Goal: Find specific page/section: Find specific page/section

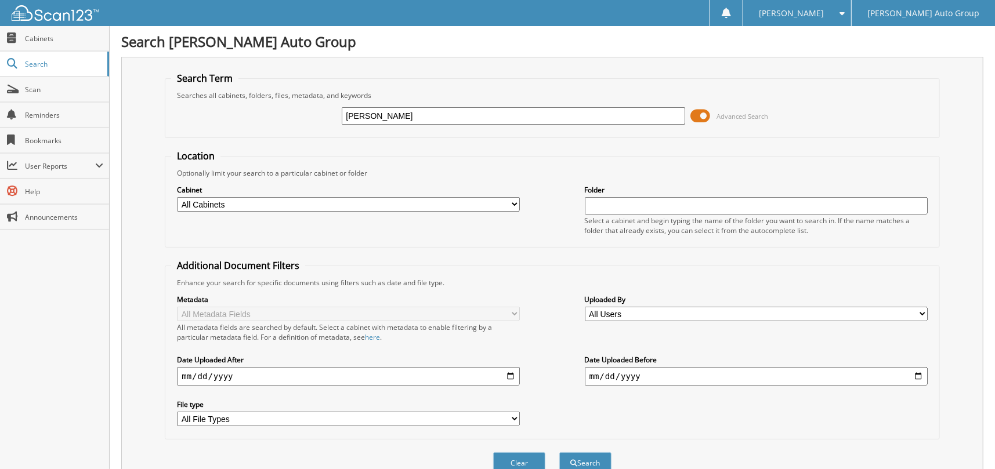
type input "[PERSON_NAME]"
click at [559, 452] on button "Search" at bounding box center [585, 462] width 52 height 21
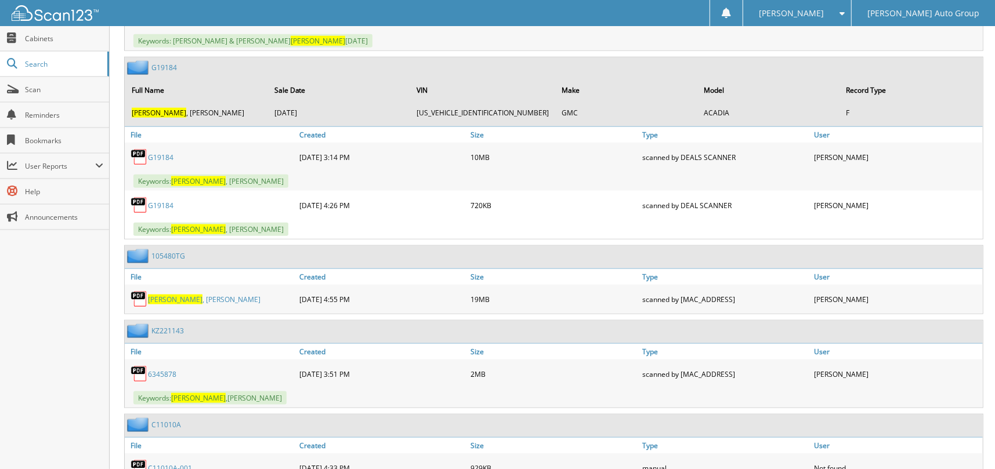
scroll to position [870, 0]
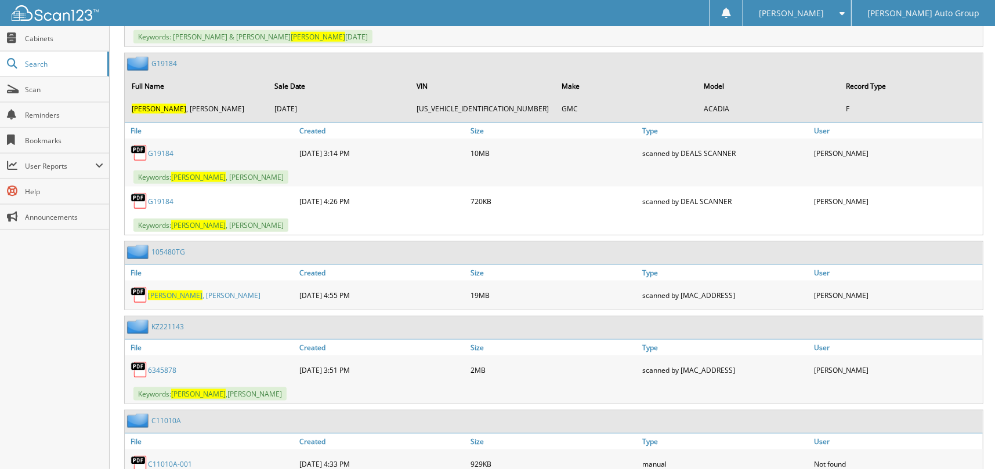
click at [164, 291] on span "[PERSON_NAME]" at bounding box center [175, 296] width 55 height 10
